Goal: Find specific page/section: Find specific page/section

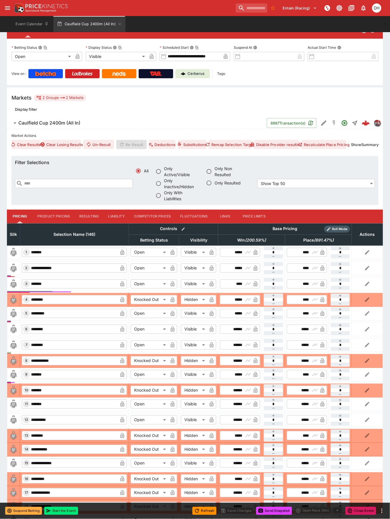
scroll to position [76, 0]
